Goal: Information Seeking & Learning: Learn about a topic

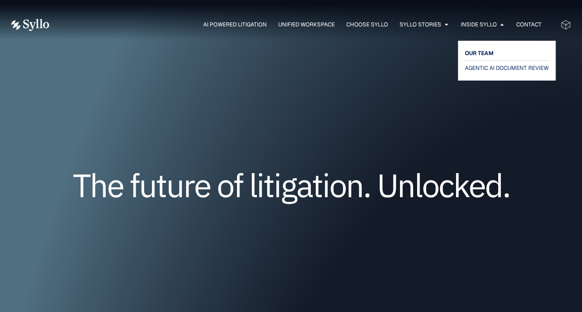
click at [473, 53] on span "OUR TEAM" at bounding box center [478, 53] width 29 height 11
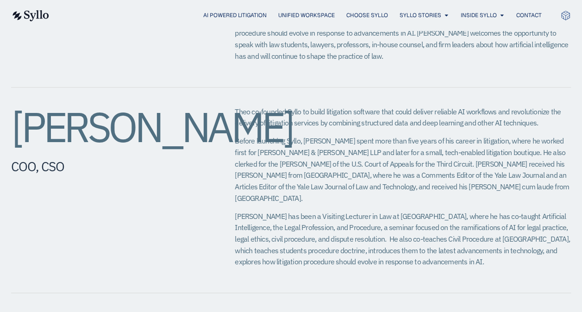
scroll to position [550, 0]
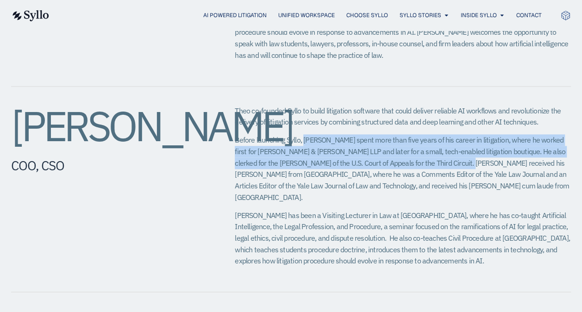
drag, startPoint x: 304, startPoint y: 128, endPoint x: 462, endPoint y: 152, distance: 160.1
click at [462, 152] on span "Before launching Syllo, Theo spent more than five years of his career in litiga…" at bounding box center [402, 168] width 334 height 66
copy span "Theo spent more than five years of his career in litigation, where he worked fi…"
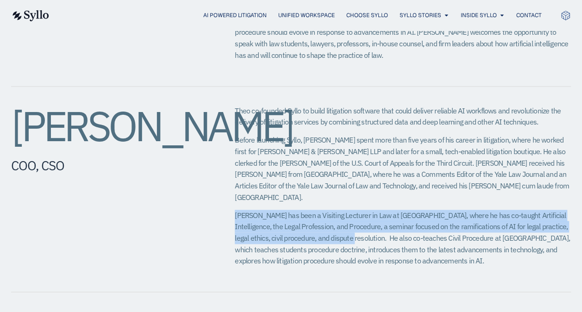
drag, startPoint x: 234, startPoint y: 192, endPoint x: 336, endPoint y: 219, distance: 105.3
click at [336, 219] on span "Theo has been a Visiting Lecturer in Law at Yale Law School, where he has co-ta…" at bounding box center [402, 238] width 334 height 55
copy span "Theo has been a Visiting Lecturer in Law at Yale Law School, where he has co-ta…"
